Goal: Information Seeking & Learning: Understand process/instructions

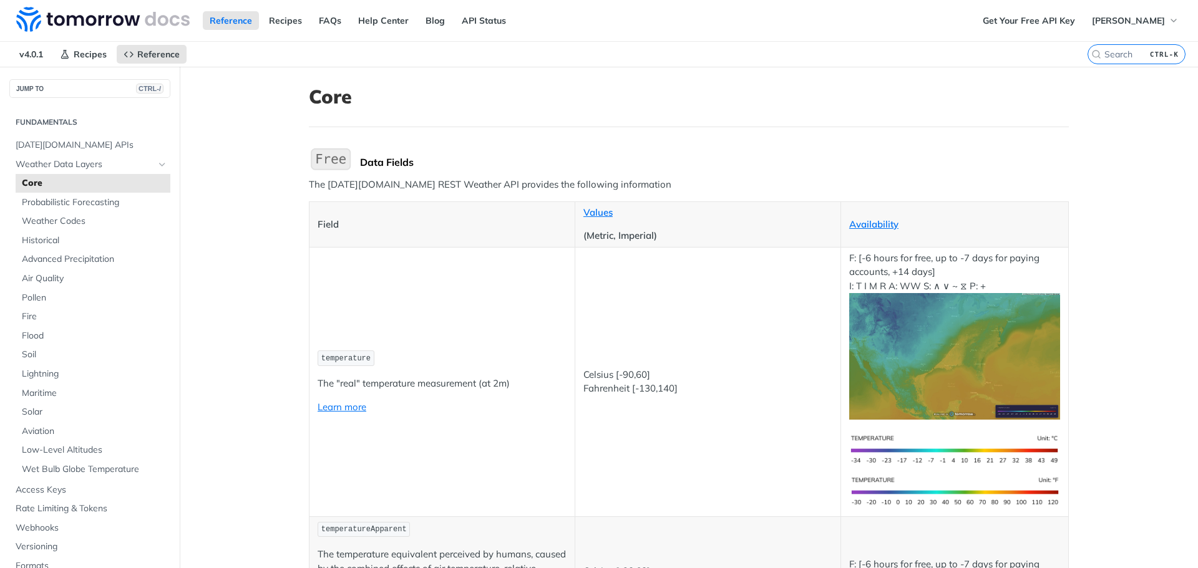
scroll to position [2581, 0]
click at [935, 362] on img "Expand image" at bounding box center [954, 356] width 211 height 127
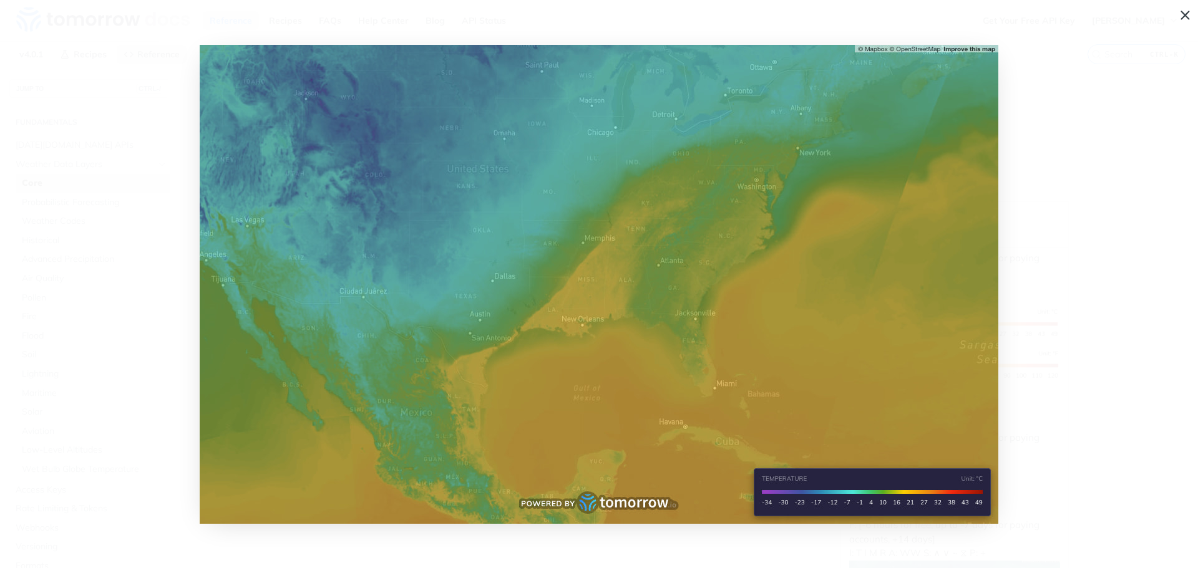
click at [701, 313] on img "Collapse image" at bounding box center [599, 284] width 799 height 479
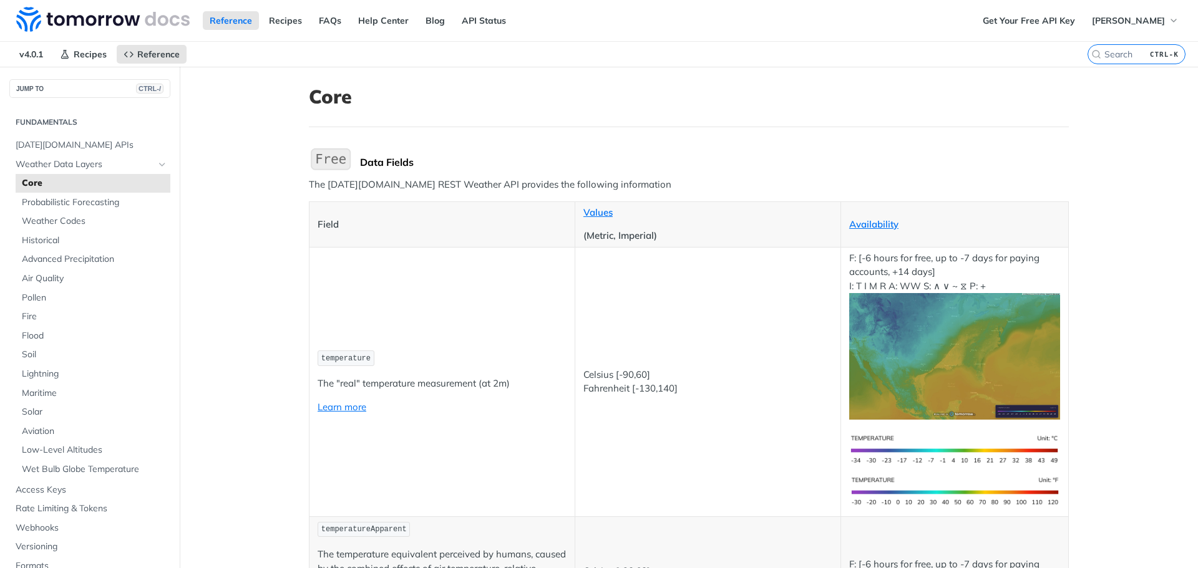
click at [701, 313] on td "Celsius [-90,60] Fahrenheit [-130,140]" at bounding box center [708, 382] width 266 height 270
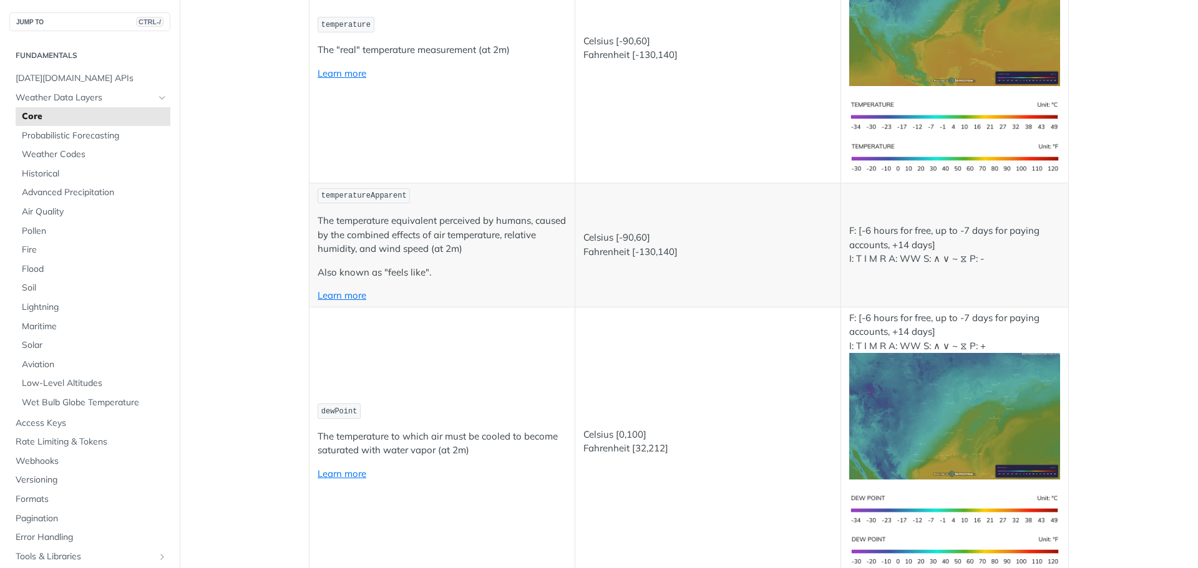
scroll to position [0, 0]
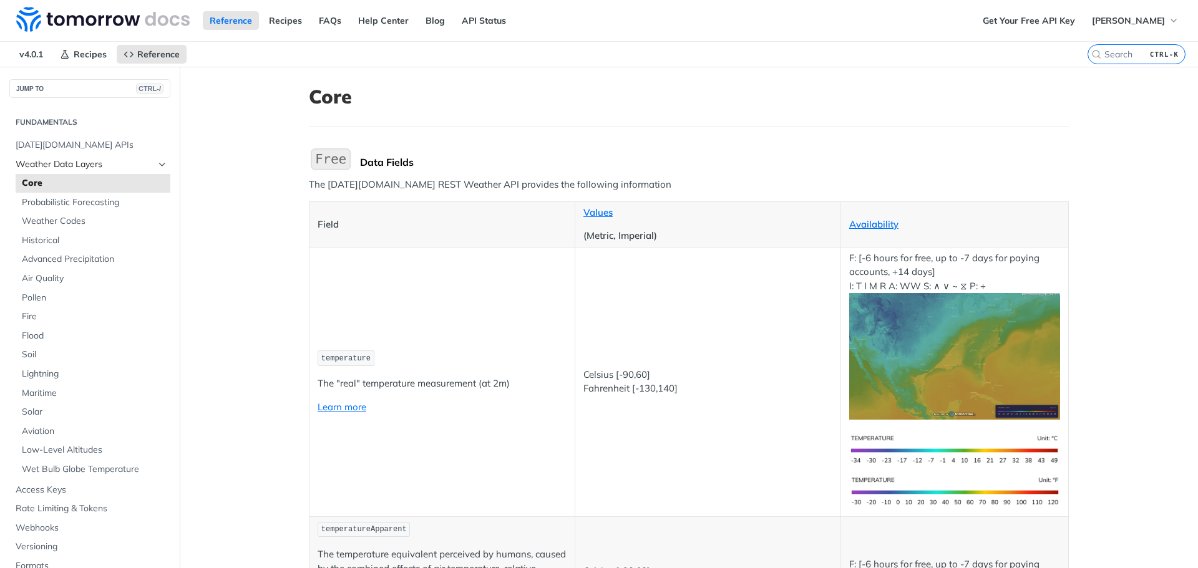
click at [157, 168] on icon "Hide subpages for Weather Data Layers" at bounding box center [162, 165] width 10 height 10
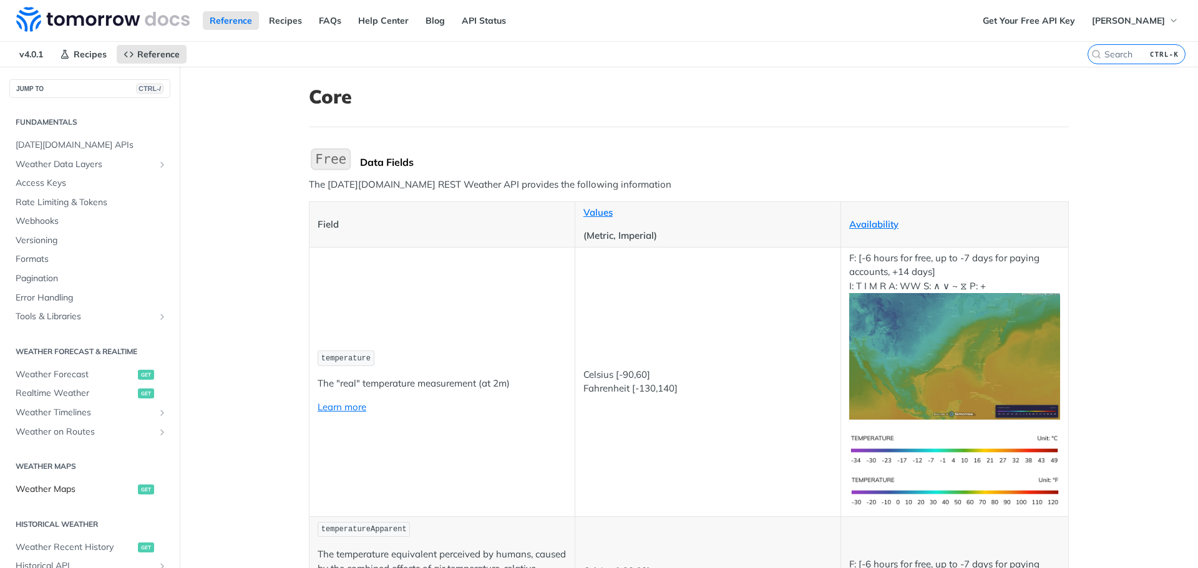
click at [59, 492] on span "Weather Maps" at bounding box center [75, 490] width 119 height 12
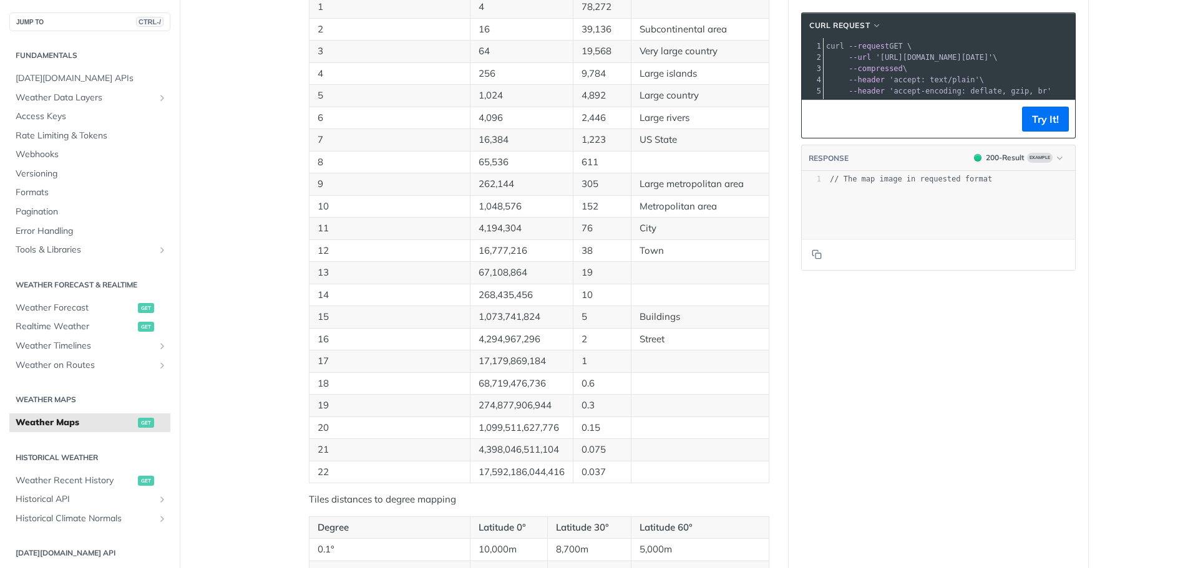
scroll to position [562, 0]
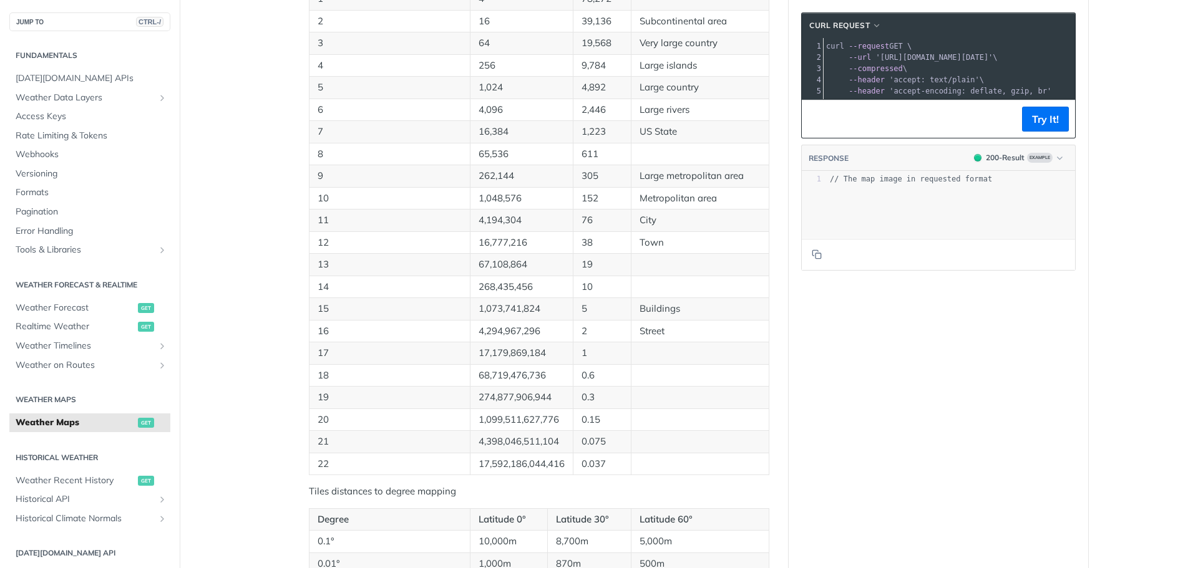
type textarea "d"
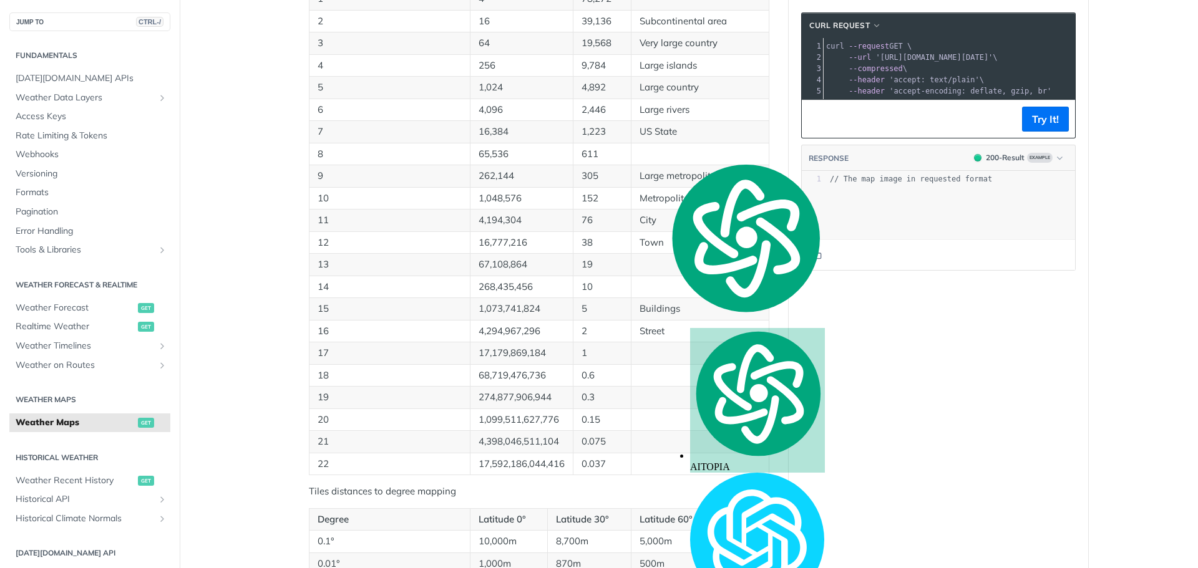
click at [493, 29] on p "16" at bounding box center [522, 21] width 86 height 14
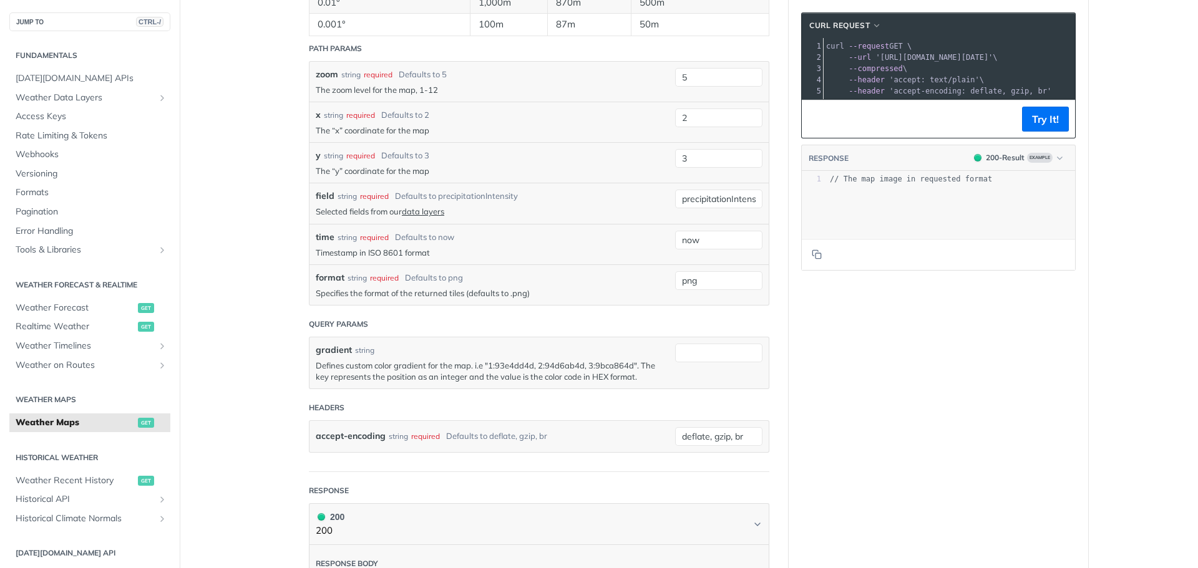
scroll to position [1186, 0]
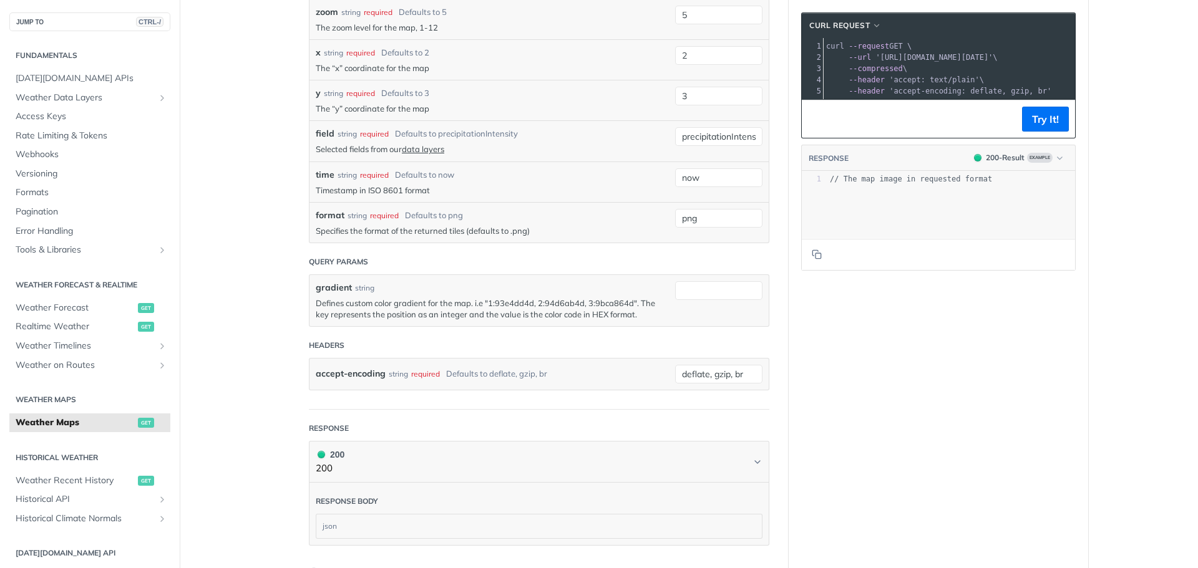
click at [623, 155] on div "field string required Defaults to precipitationIntensity Selected fields from o…" at bounding box center [492, 140] width 353 height 27
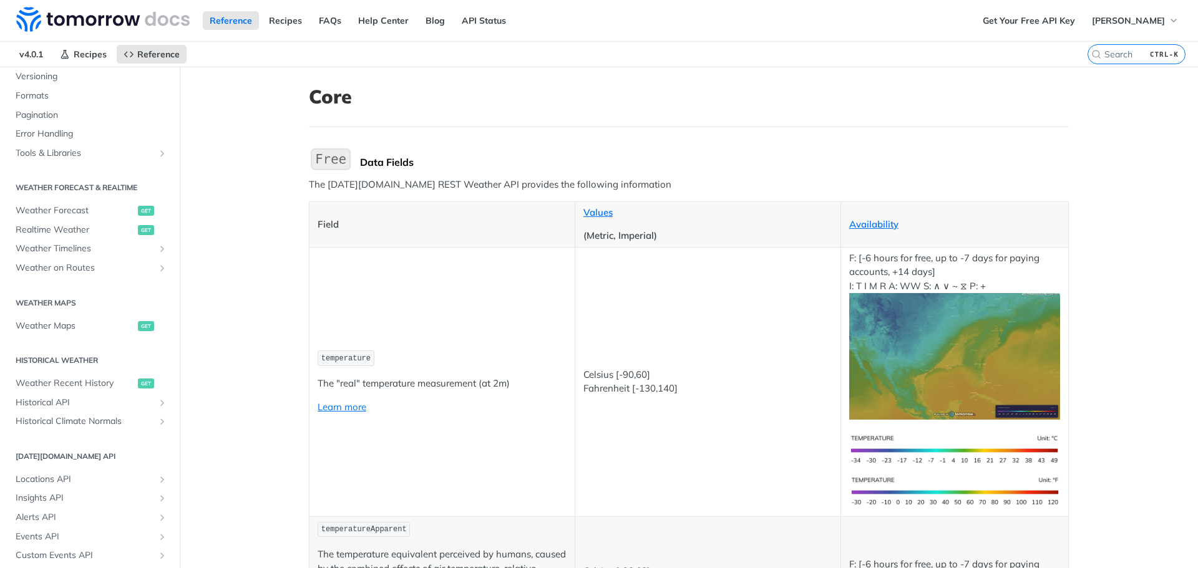
scroll to position [442, 0]
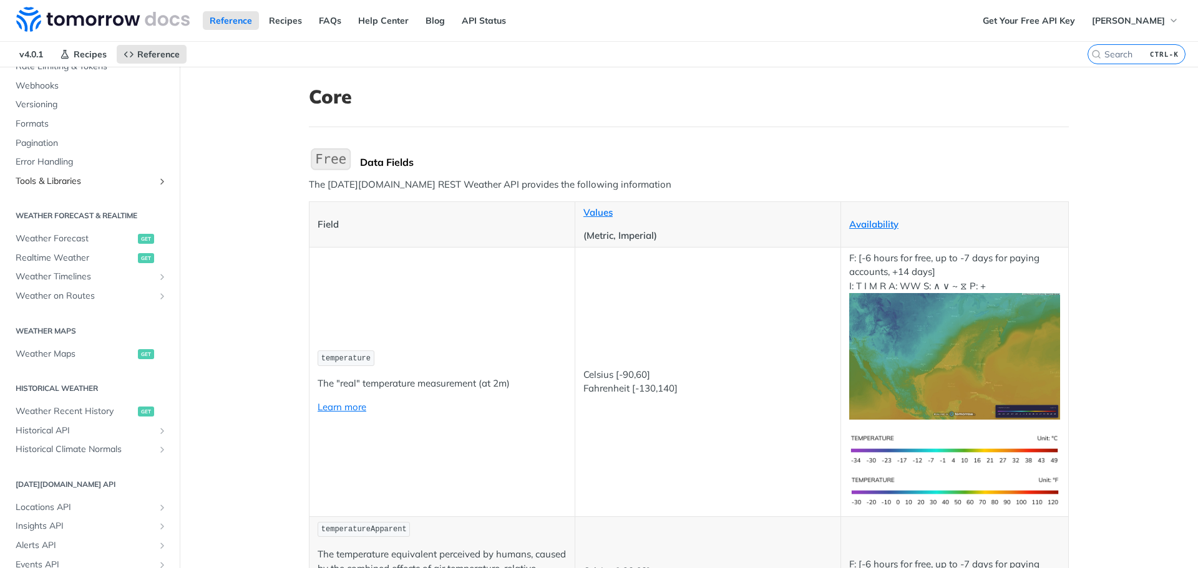
click at [133, 180] on span "Tools & Libraries" at bounding box center [85, 181] width 139 height 12
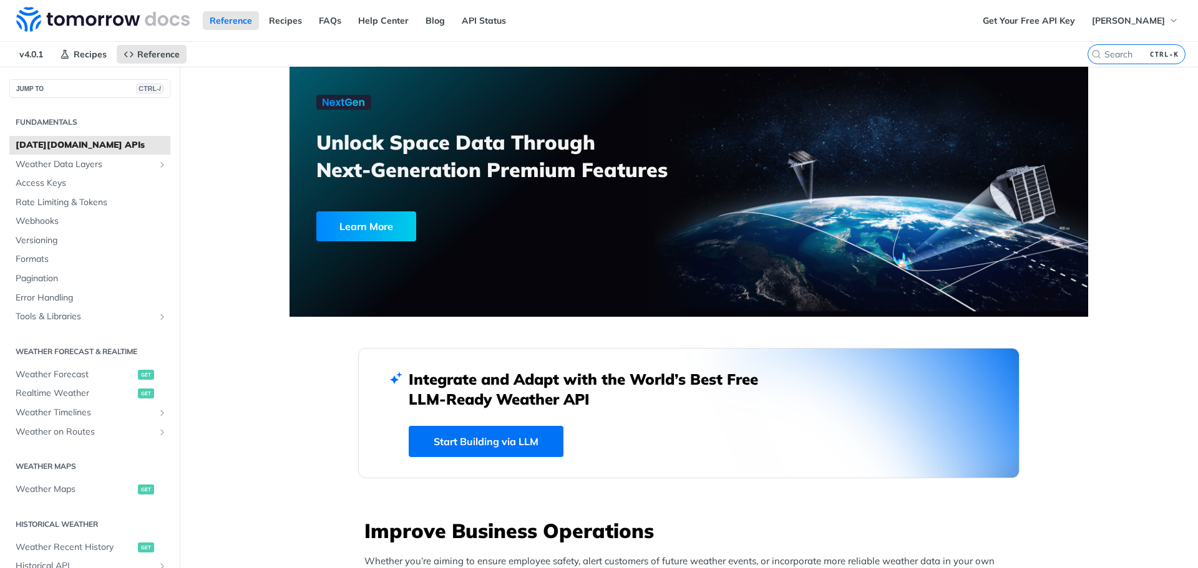
scroll to position [2581, 0]
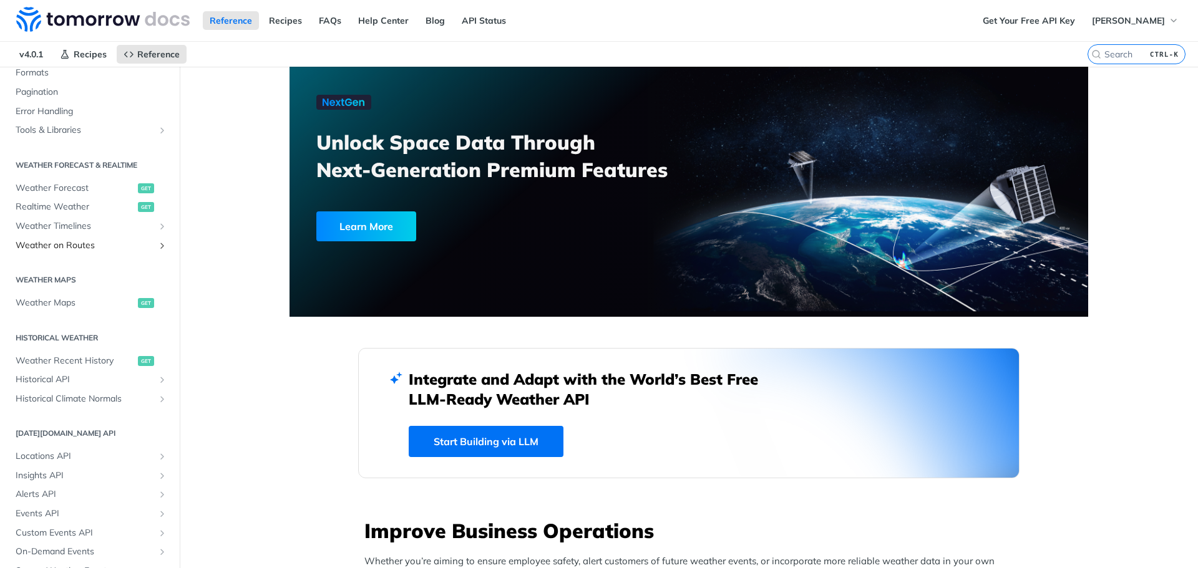
scroll to position [187, 0]
click at [54, 306] on span "Weather Maps" at bounding box center [75, 302] width 119 height 12
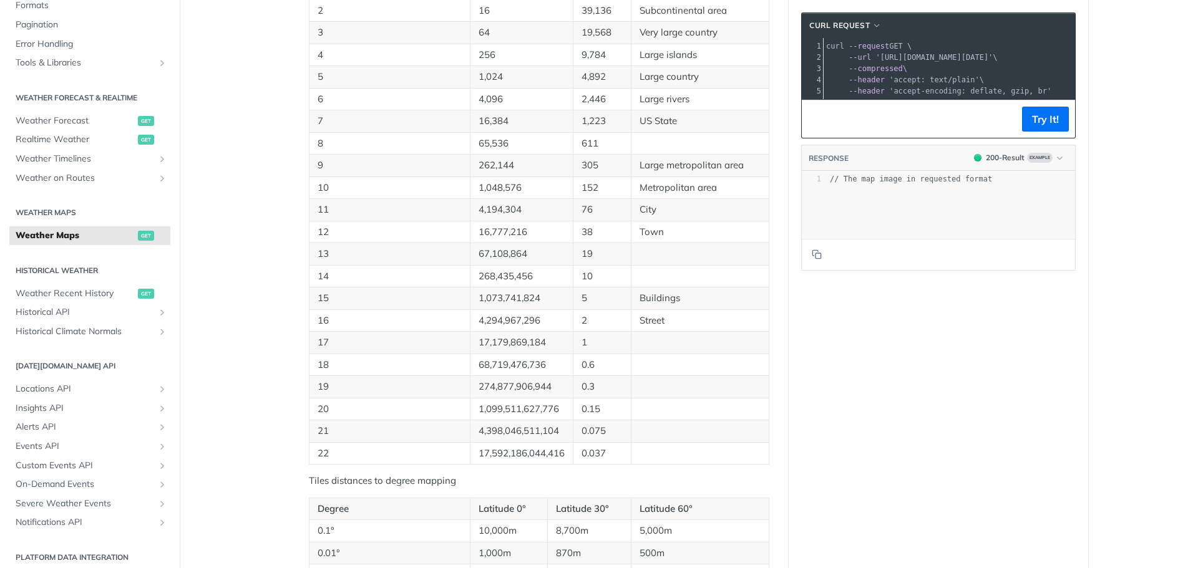
scroll to position [250, 0]
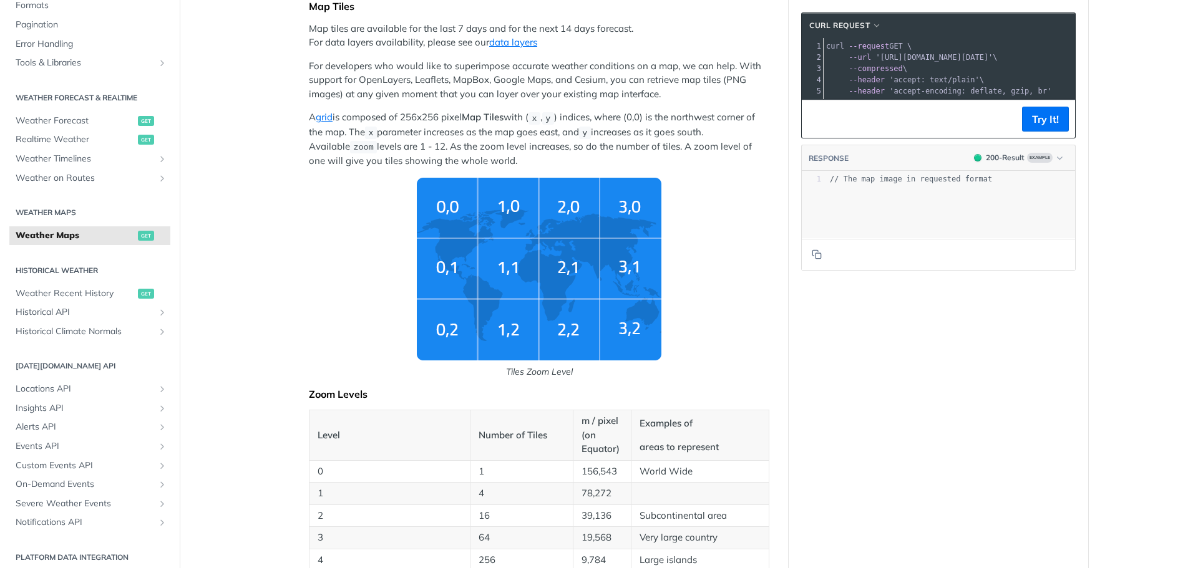
click at [630, 277] on img "Tiles Zoom Level" at bounding box center [539, 269] width 245 height 183
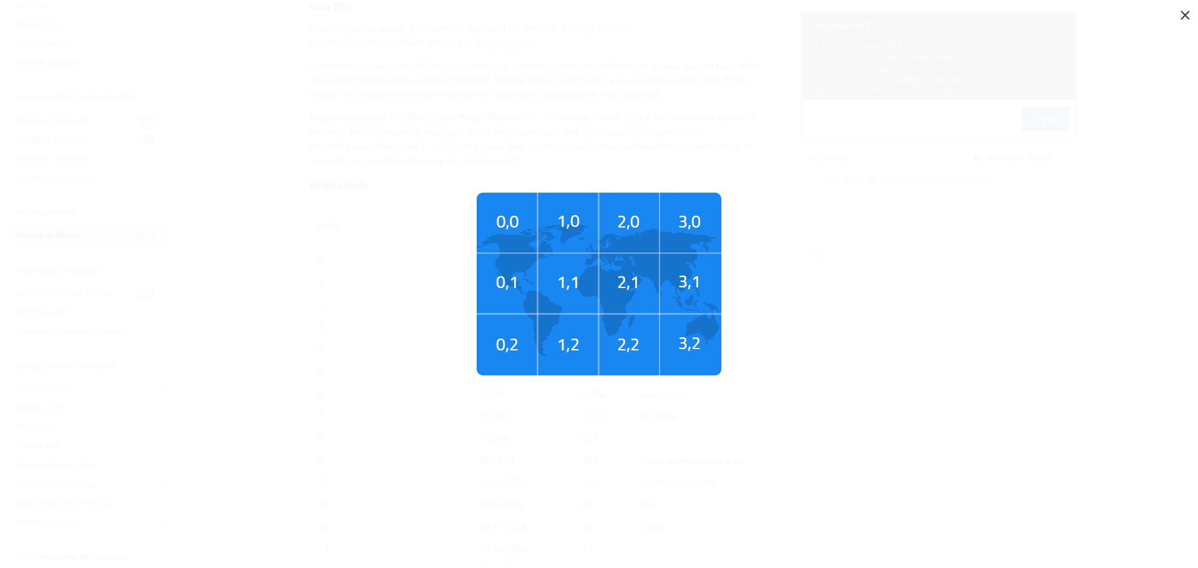
click at [698, 286] on img "Tiles Zoom Level" at bounding box center [599, 284] width 245 height 183
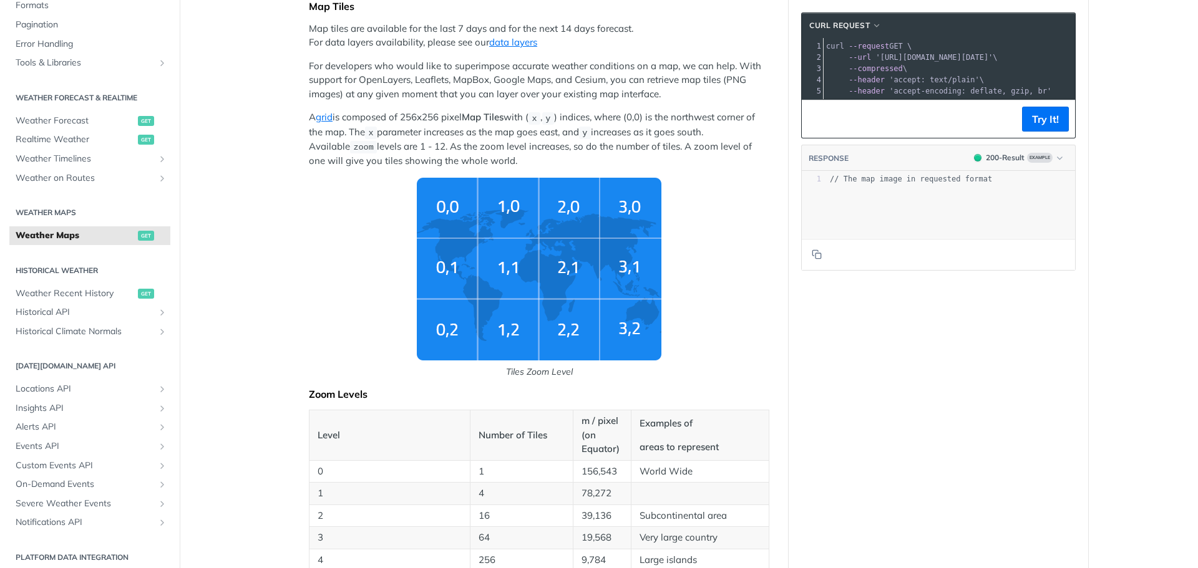
click at [621, 271] on img "Tiles Zoom Level" at bounding box center [539, 269] width 245 height 183
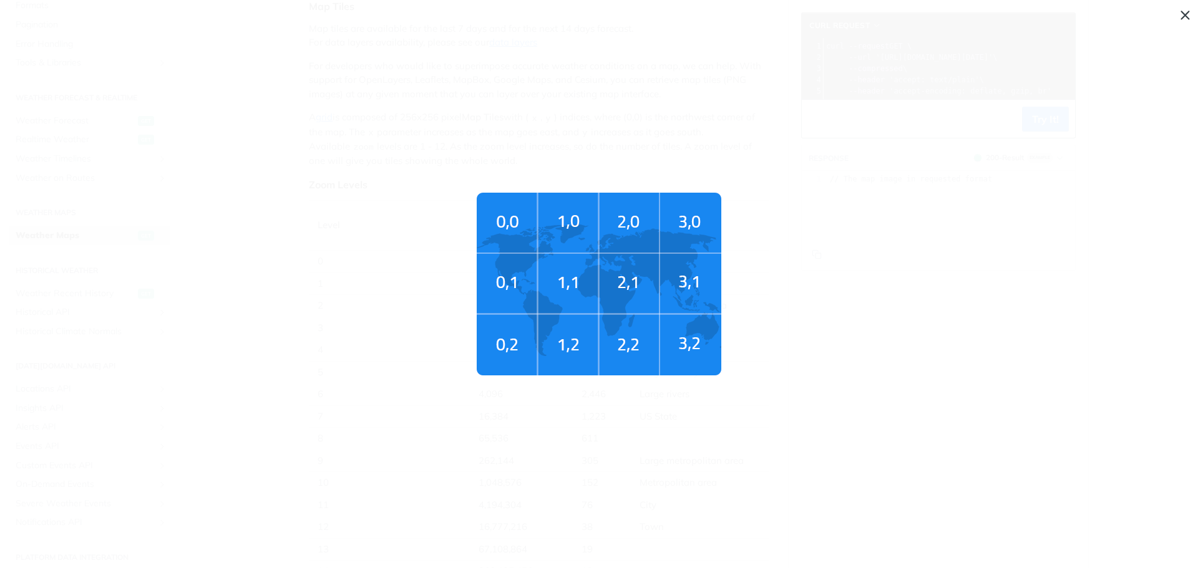
click at [699, 292] on img "Tiles Zoom Level" at bounding box center [599, 284] width 245 height 183
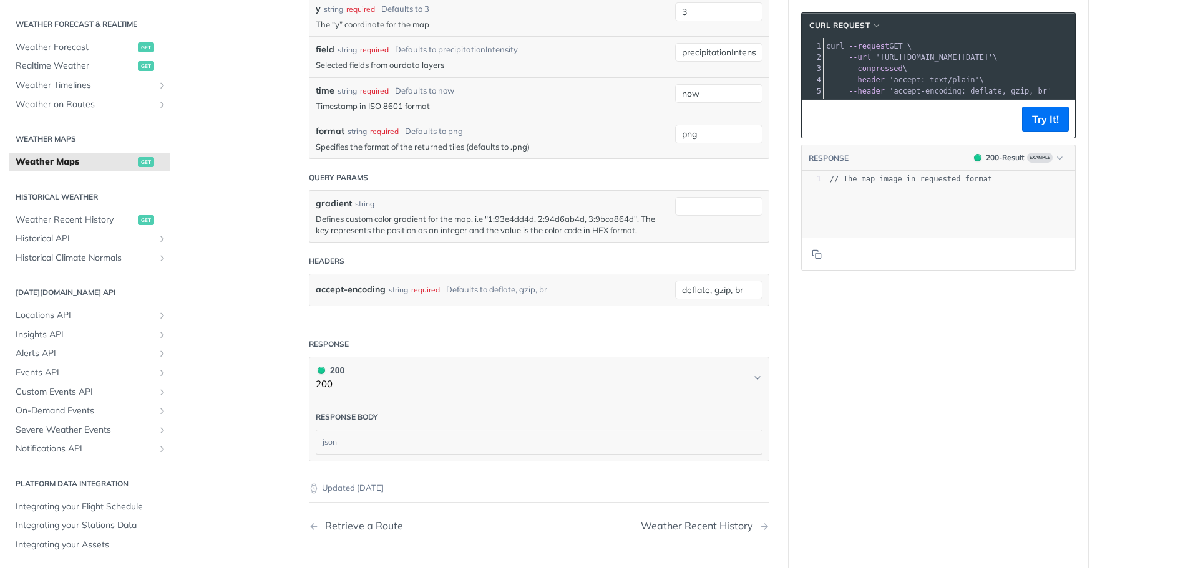
scroll to position [1312, 0]
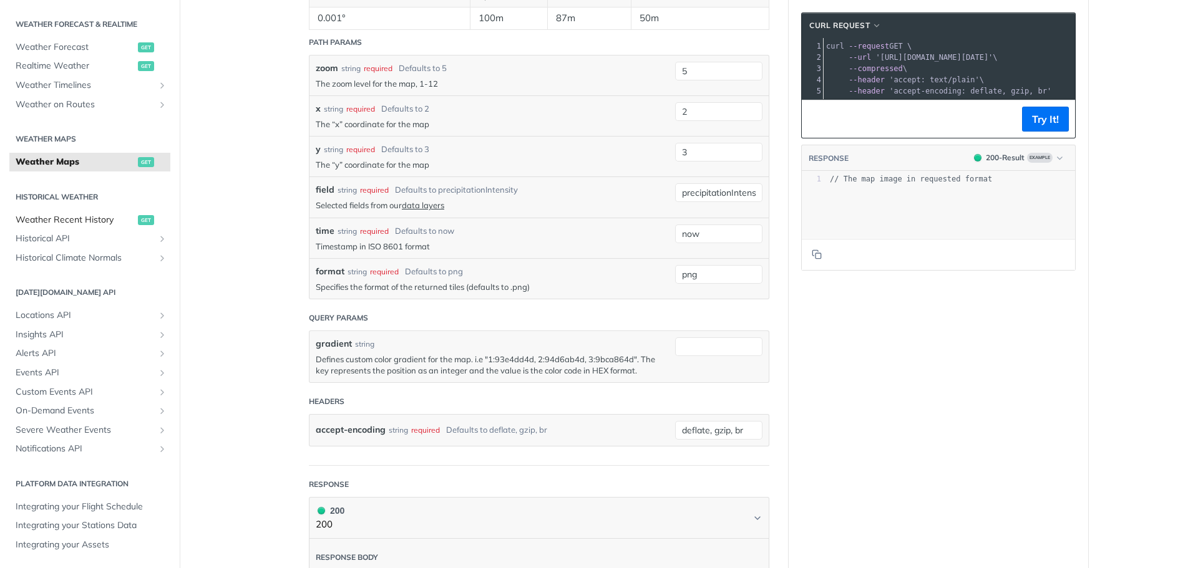
click at [104, 218] on span "Weather Recent History" at bounding box center [75, 220] width 119 height 12
